Goal: Find specific page/section: Find specific page/section

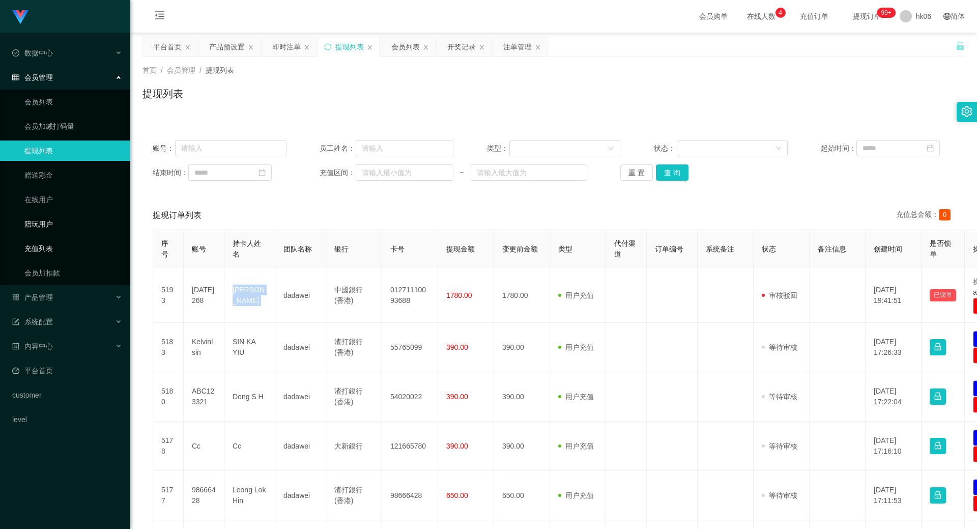
scroll to position [153, 0]
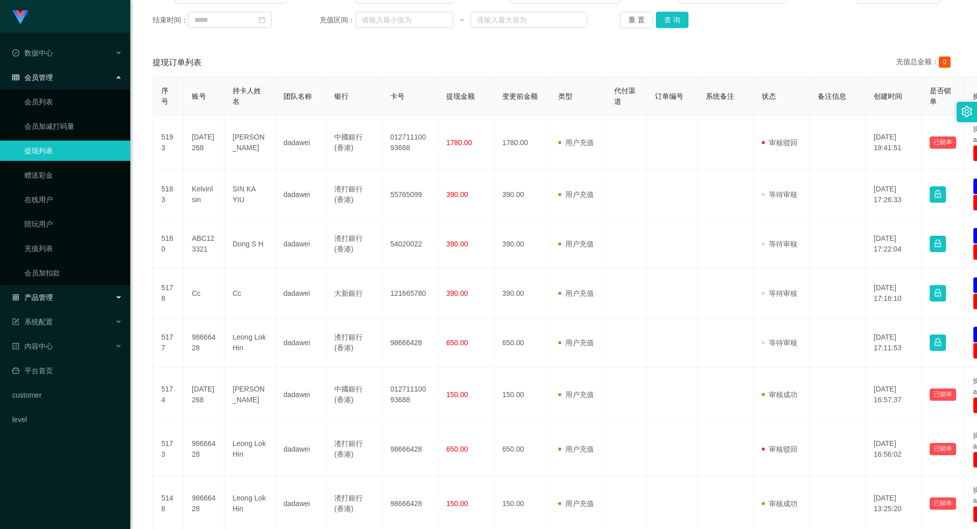
click at [59, 296] on div "产品管理" at bounding box center [65, 297] width 130 height 20
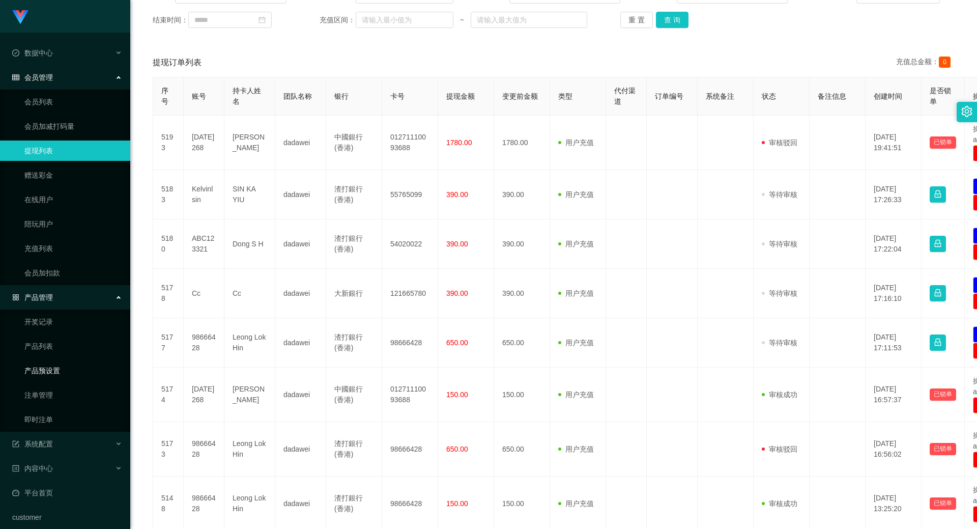
click at [56, 368] on link "产品预设置" at bounding box center [73, 370] width 98 height 20
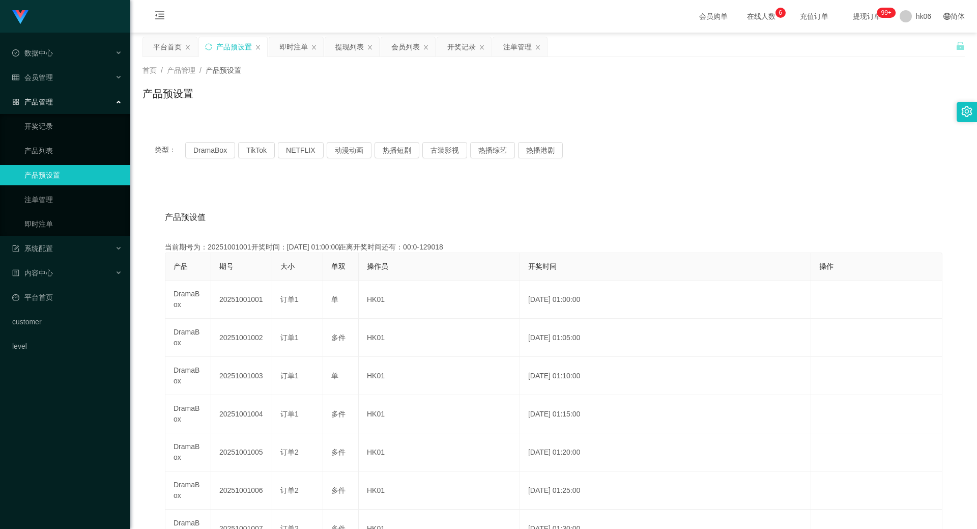
click at [70, 177] on link "产品预设置" at bounding box center [73, 175] width 98 height 20
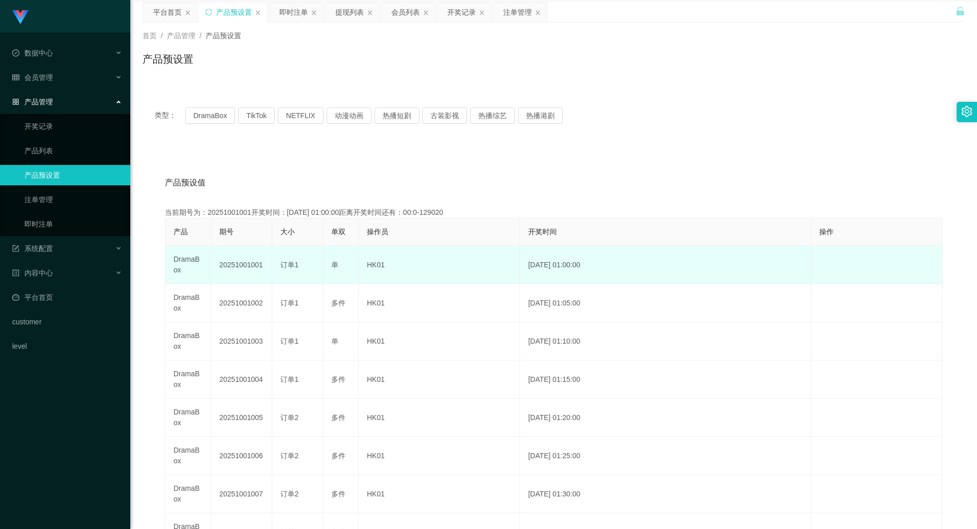
scroll to position [51, 0]
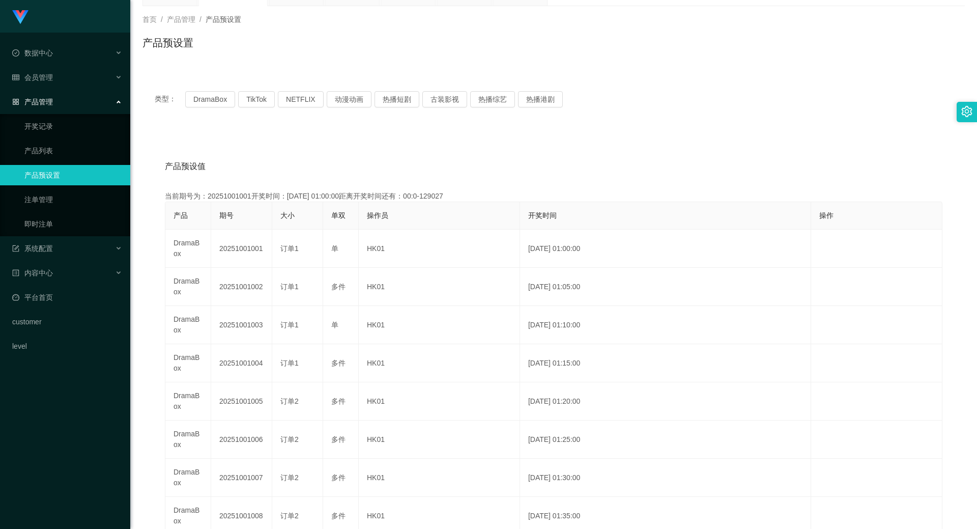
click at [252, 211] on th "期号" at bounding box center [241, 215] width 61 height 27
click at [49, 195] on link "注单管理" at bounding box center [73, 199] width 98 height 20
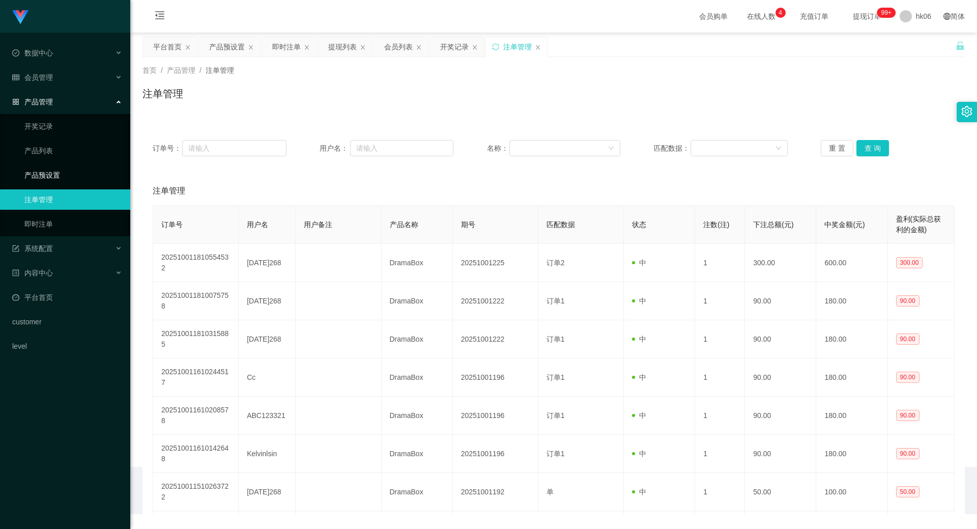
click at [47, 181] on link "产品预设置" at bounding box center [73, 175] width 98 height 20
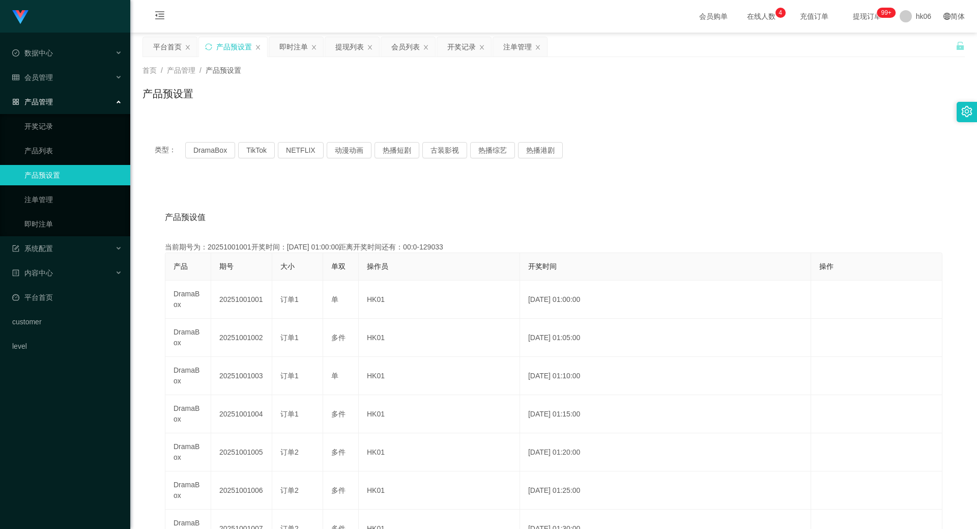
click at [47, 181] on link "产品预设置" at bounding box center [73, 175] width 98 height 20
